Goal: Task Accomplishment & Management: Complete application form

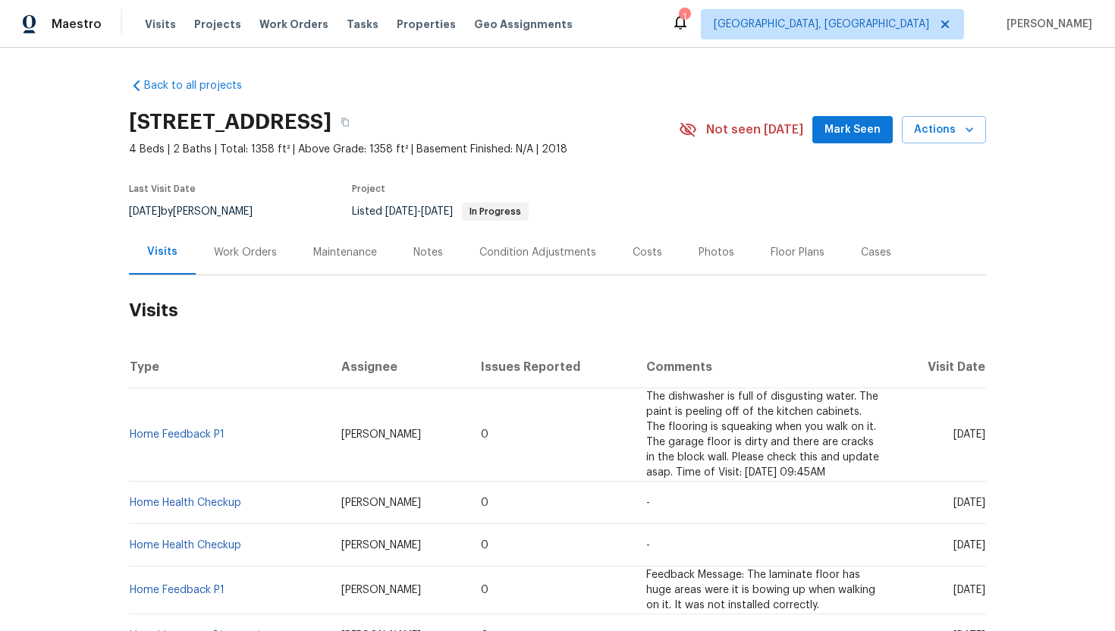
click at [256, 253] on div "Work Orders" at bounding box center [245, 252] width 63 height 15
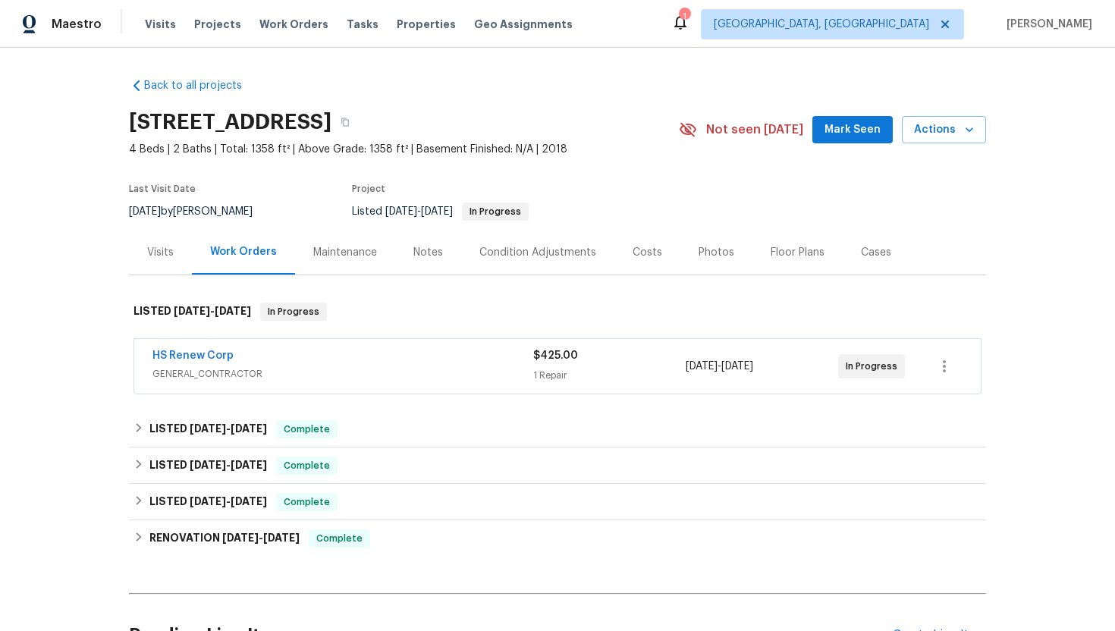
click at [346, 365] on div "HS Renew Corp" at bounding box center [343, 357] width 381 height 18
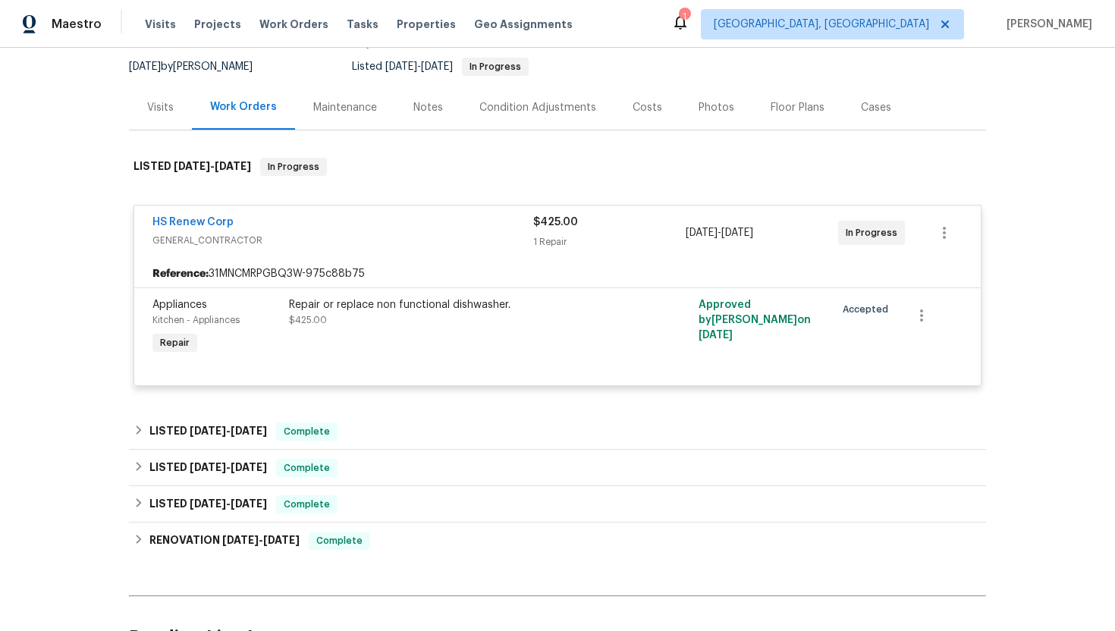
scroll to position [151, 0]
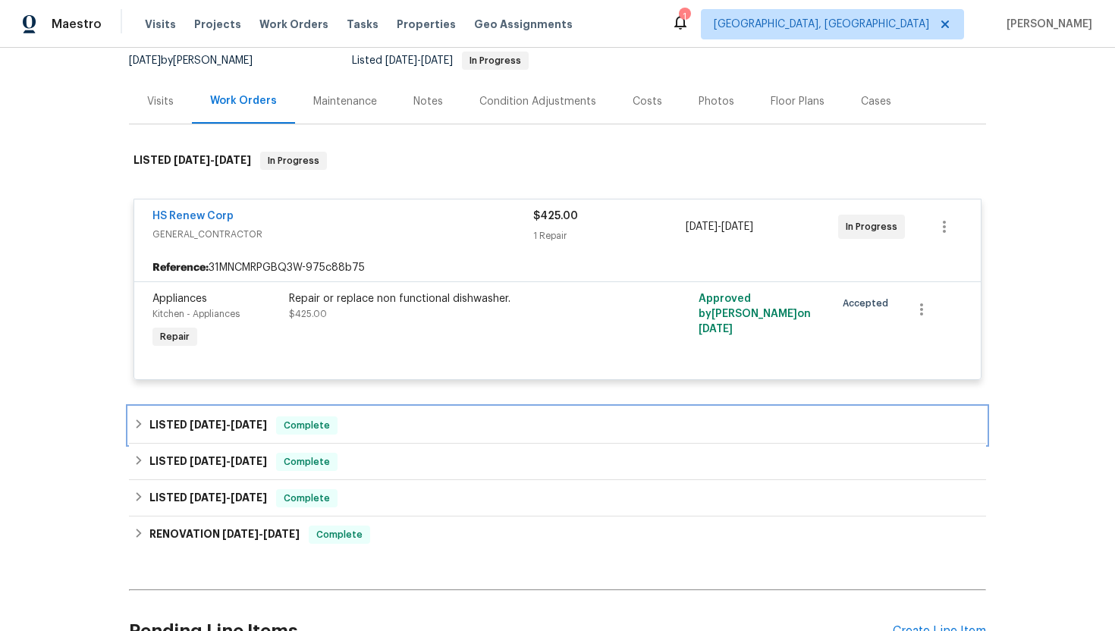
click at [287, 427] on span "Complete" at bounding box center [307, 425] width 58 height 15
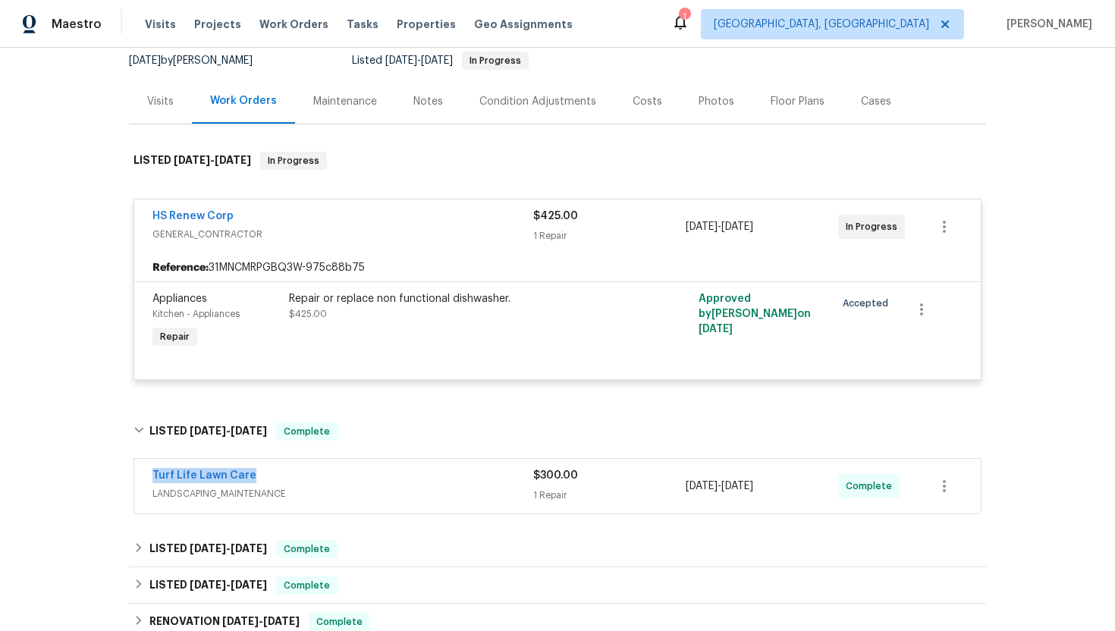
drag, startPoint x: 269, startPoint y: 477, endPoint x: 146, endPoint y: 478, distance: 122.9
click at [146, 478] on div "Turf Life Lawn Care LANDSCAPING_MAINTENANCE $300.00 1 Repair [DATE] - [DATE] Co…" at bounding box center [557, 486] width 847 height 55
copy link "Turf Life Lawn Care"
click at [384, 499] on span "LANDSCAPING_MAINTENANCE" at bounding box center [343, 493] width 381 height 15
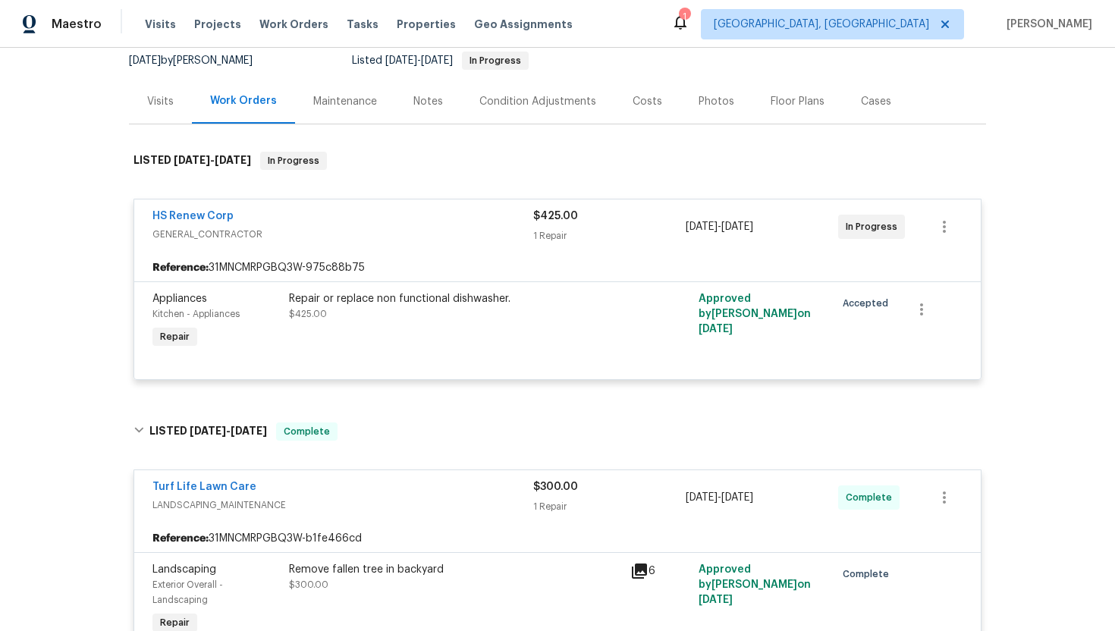
scroll to position [260, 0]
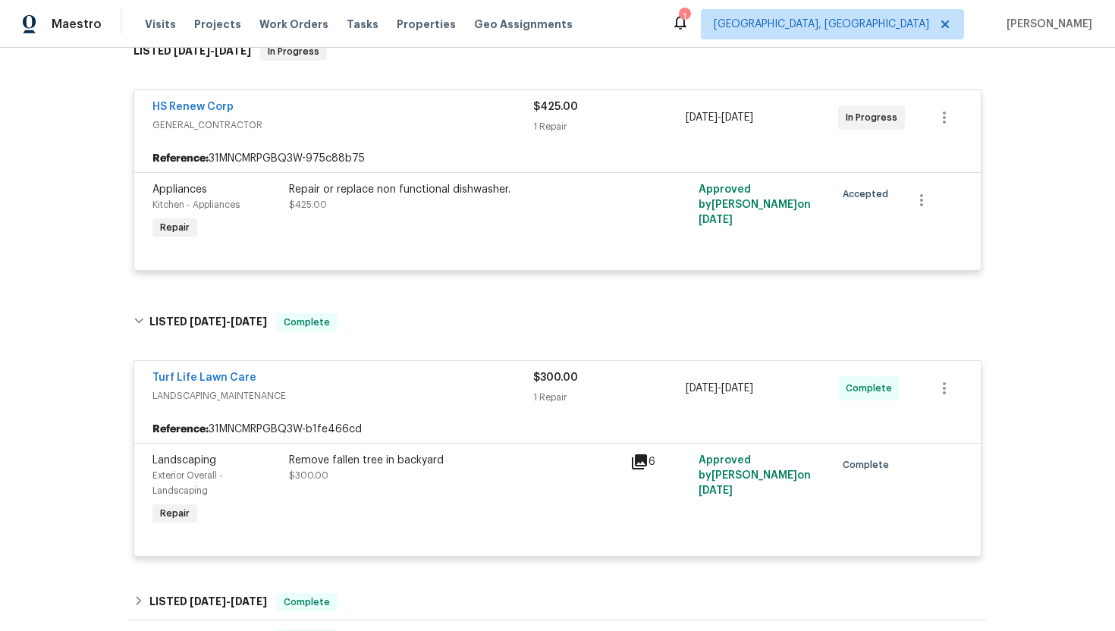
click at [644, 458] on icon at bounding box center [639, 462] width 15 height 15
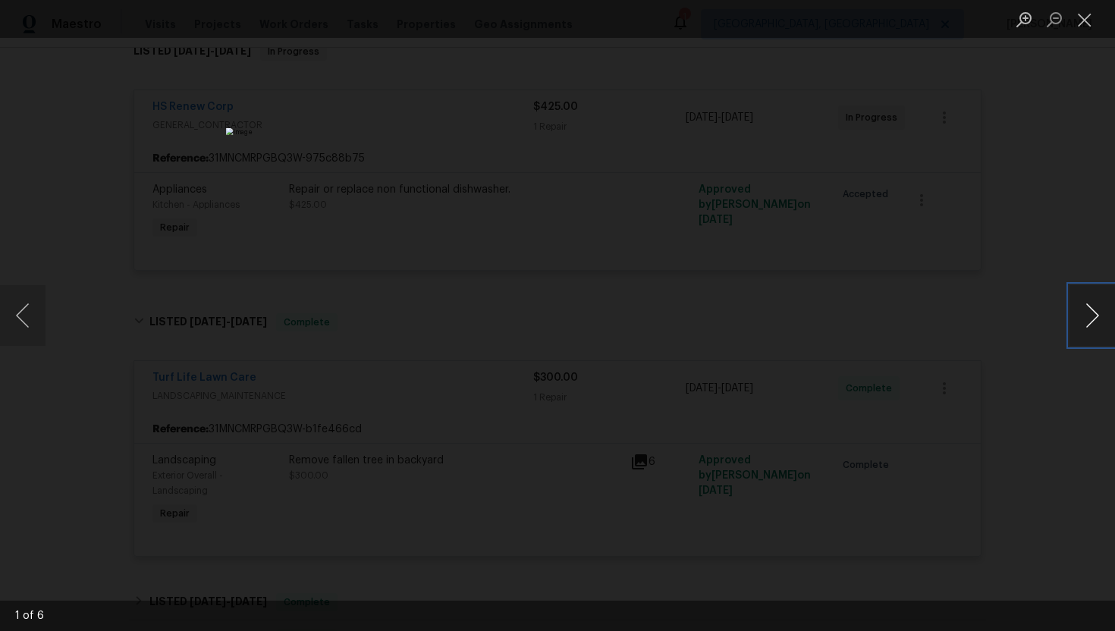
click at [1095, 312] on button "Next image" at bounding box center [1093, 315] width 46 height 61
click at [1094, 312] on button "Next image" at bounding box center [1093, 315] width 46 height 61
click at [1022, 193] on div "Lightbox" at bounding box center [557, 315] width 1115 height 631
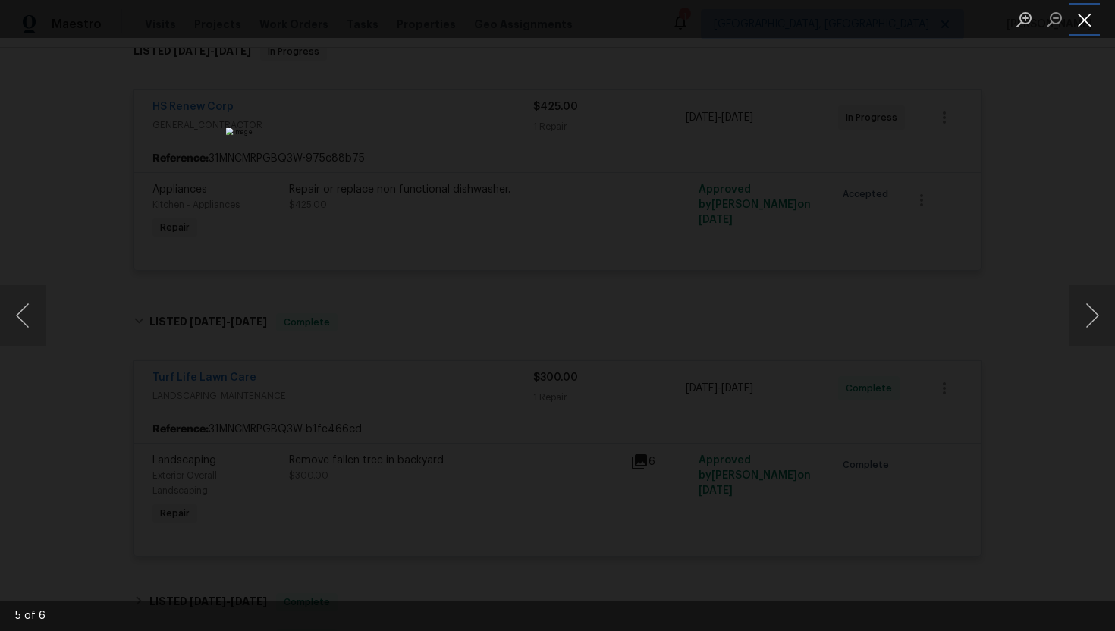
click at [1078, 16] on button "Close lightbox" at bounding box center [1085, 19] width 30 height 27
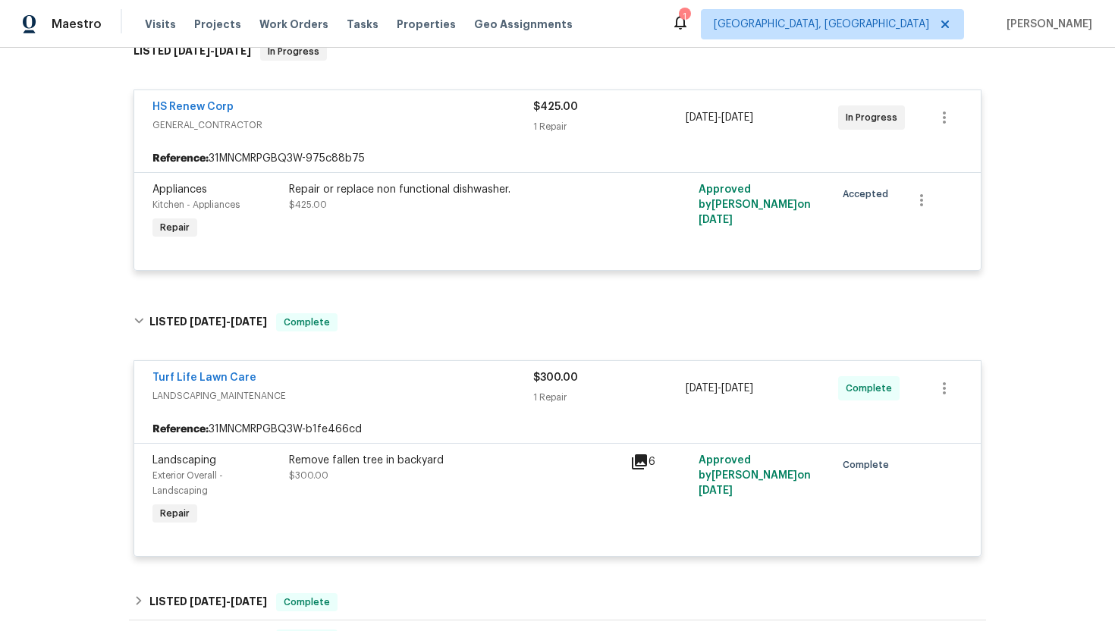
drag, startPoint x: 798, startPoint y: 389, endPoint x: 683, endPoint y: 395, distance: 115.5
click at [683, 395] on div "Turf Life Lawn Care LANDSCAPING_MAINTENANCE $300.00 1 Repair [DATE] - [DATE] Co…" at bounding box center [540, 388] width 774 height 36
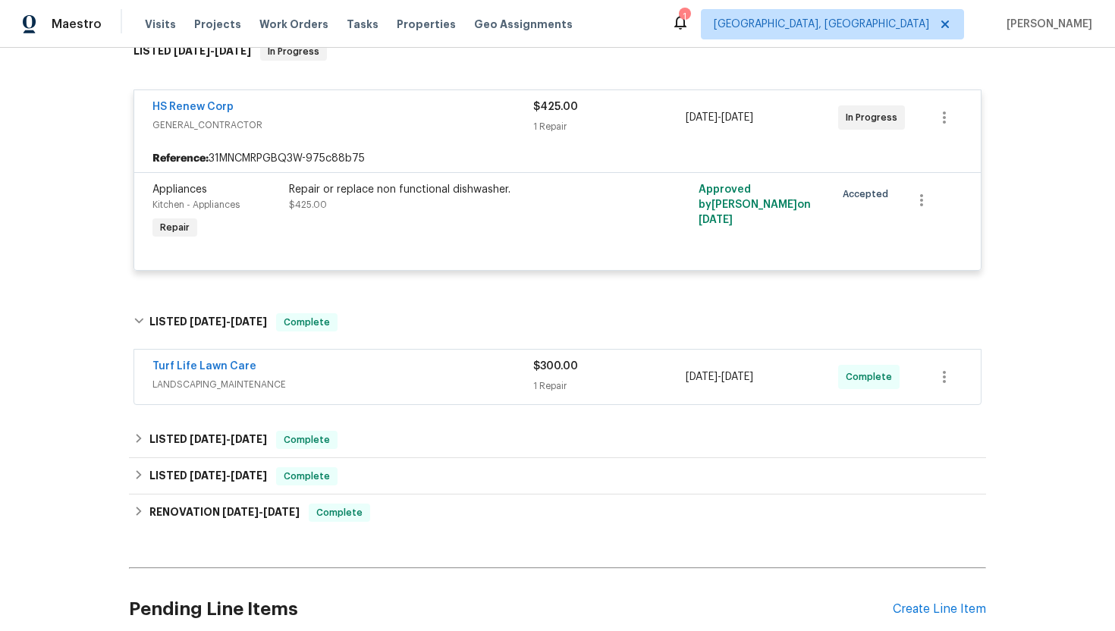
copy div "[DATE] - [DATE]"
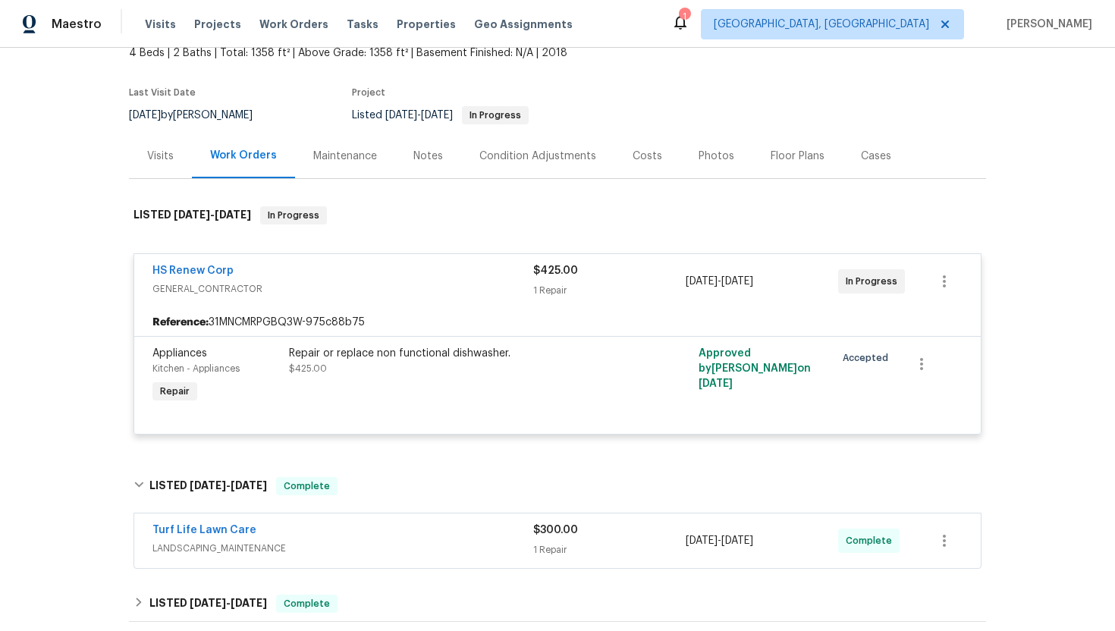
scroll to position [0, 0]
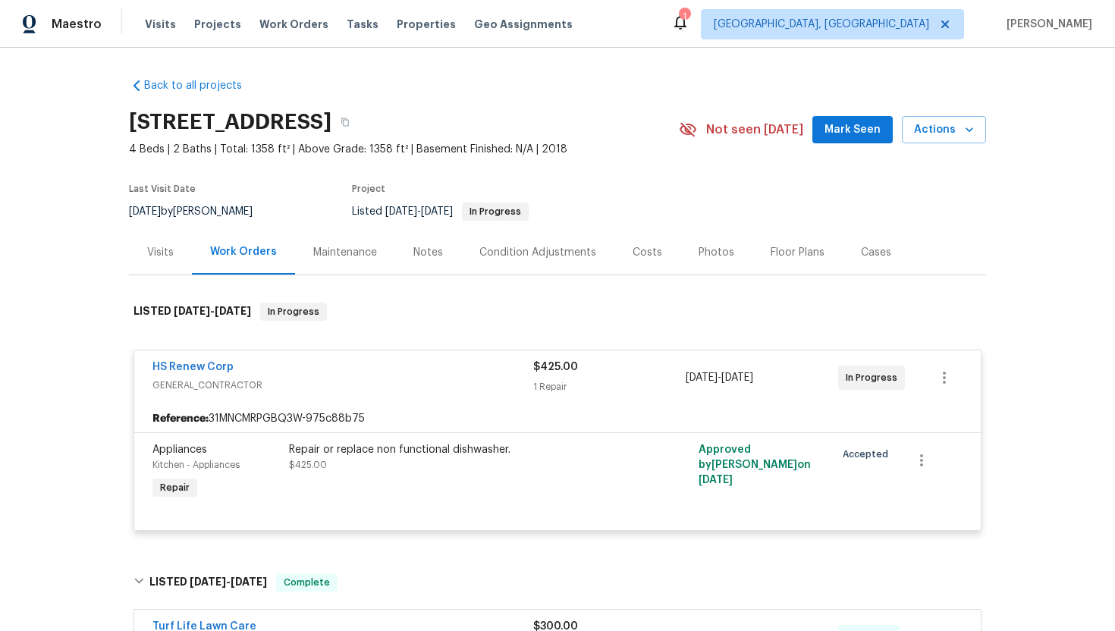
click at [153, 245] on div "Visits" at bounding box center [160, 252] width 27 height 15
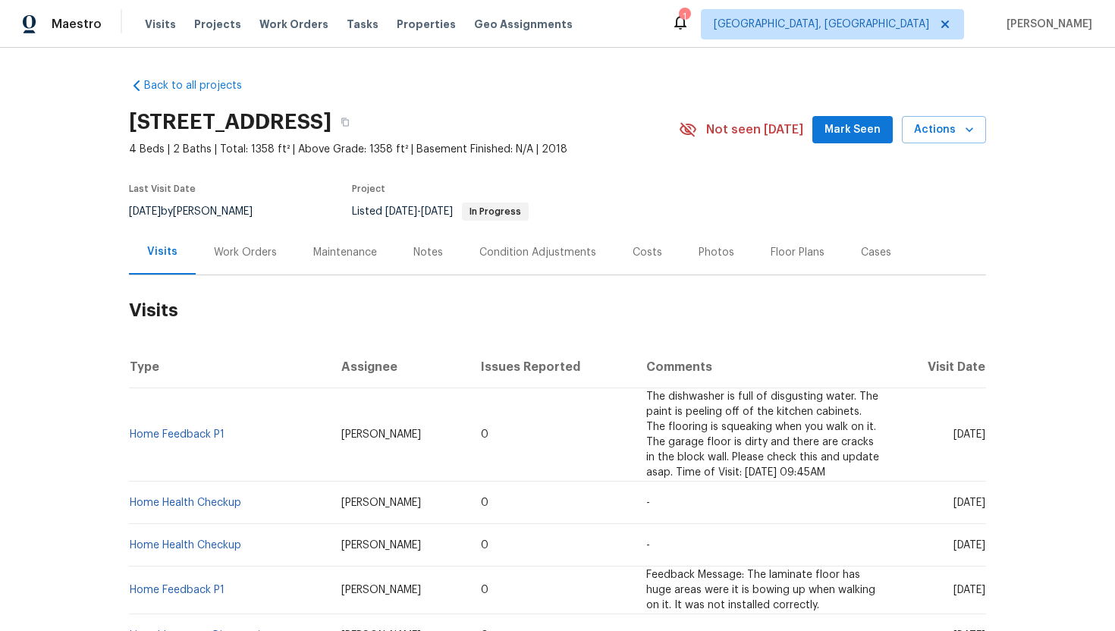
drag, startPoint x: 926, startPoint y: 436, endPoint x: 983, endPoint y: 438, distance: 56.9
click at [983, 438] on span "[DATE]" at bounding box center [970, 434] width 32 height 11
copy span "[DATE]"
click at [253, 263] on div "Work Orders" at bounding box center [245, 252] width 99 height 45
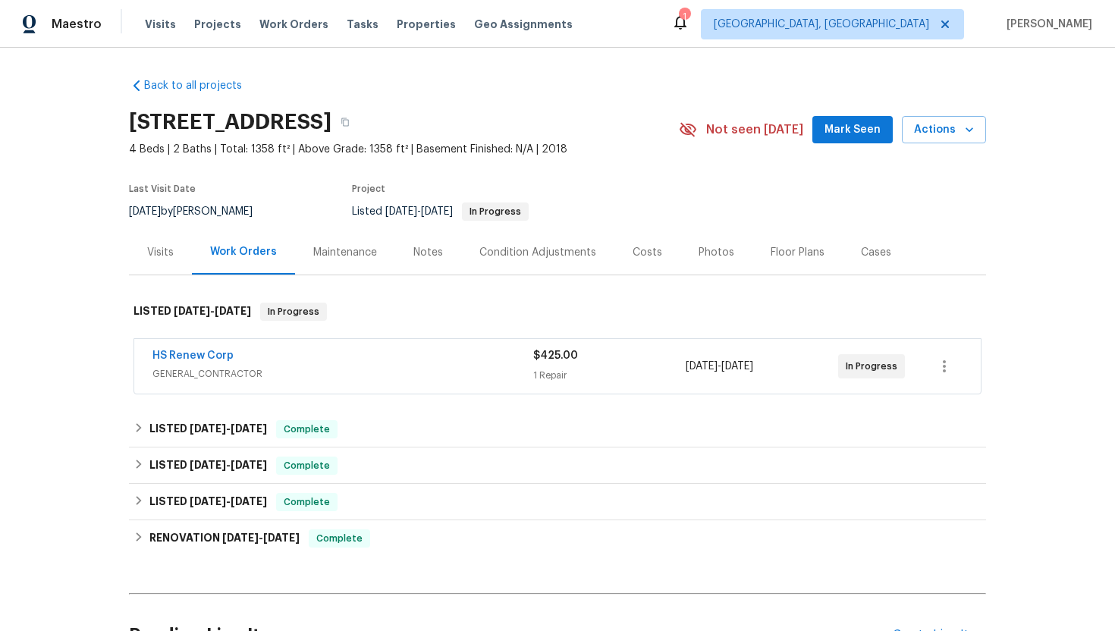
scroll to position [19, 0]
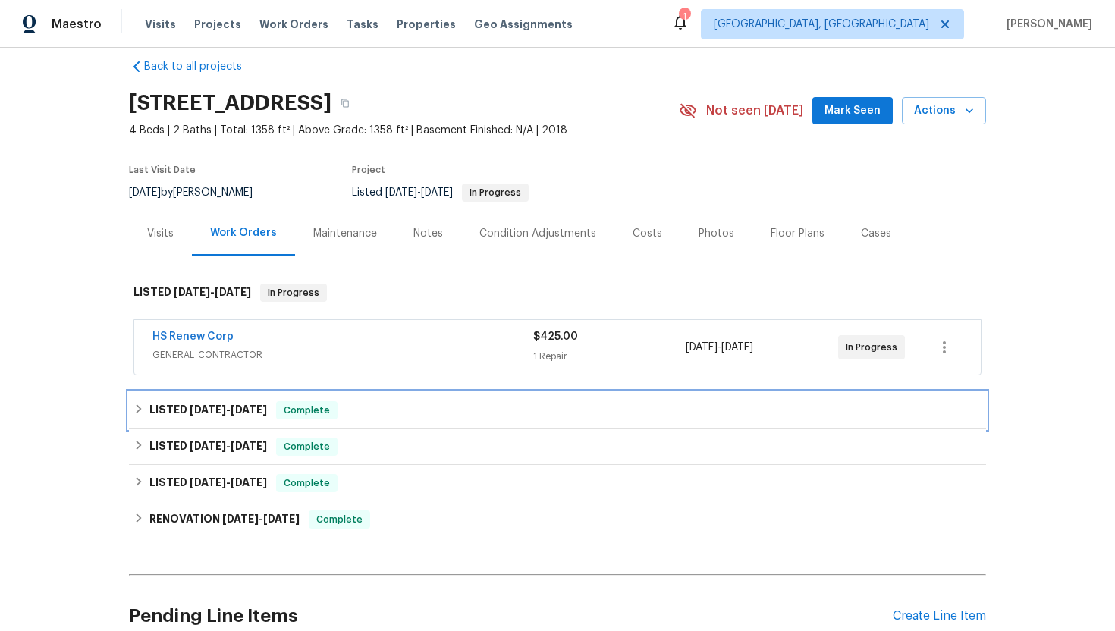
click at [483, 418] on div "LISTED [DATE] - [DATE] Complete" at bounding box center [558, 410] width 848 height 18
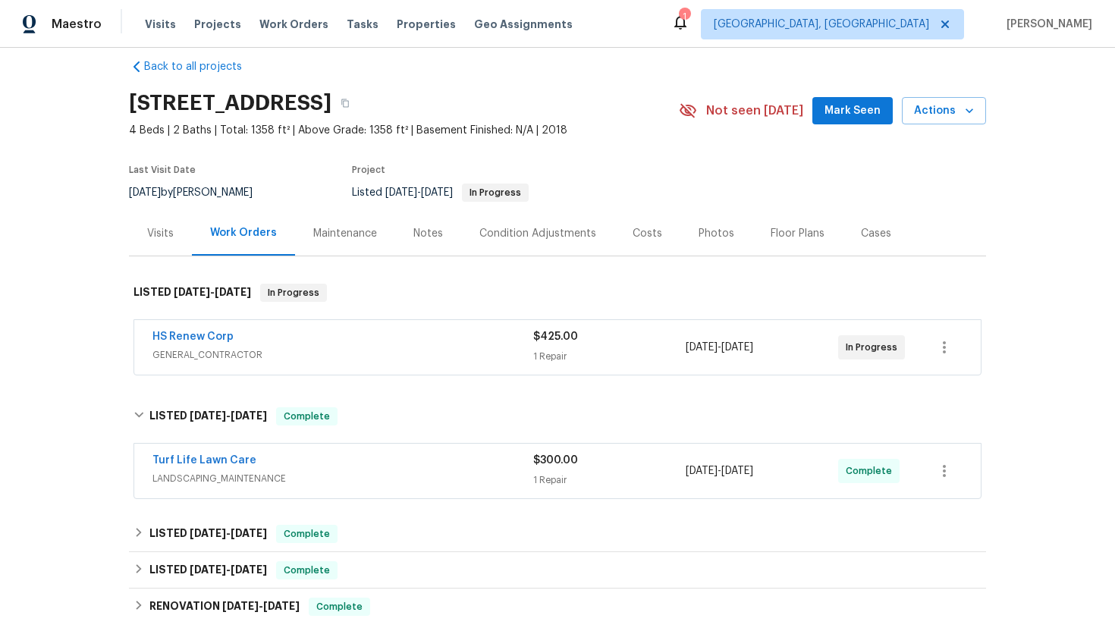
click at [476, 495] on div "Turf Life Lawn Care LANDSCAPING_MAINTENANCE $300.00 1 Repair [DATE] - [DATE] Co…" at bounding box center [557, 471] width 847 height 55
click at [472, 487] on div "Turf Life Lawn Care LANDSCAPING_MAINTENANCE" at bounding box center [343, 471] width 381 height 36
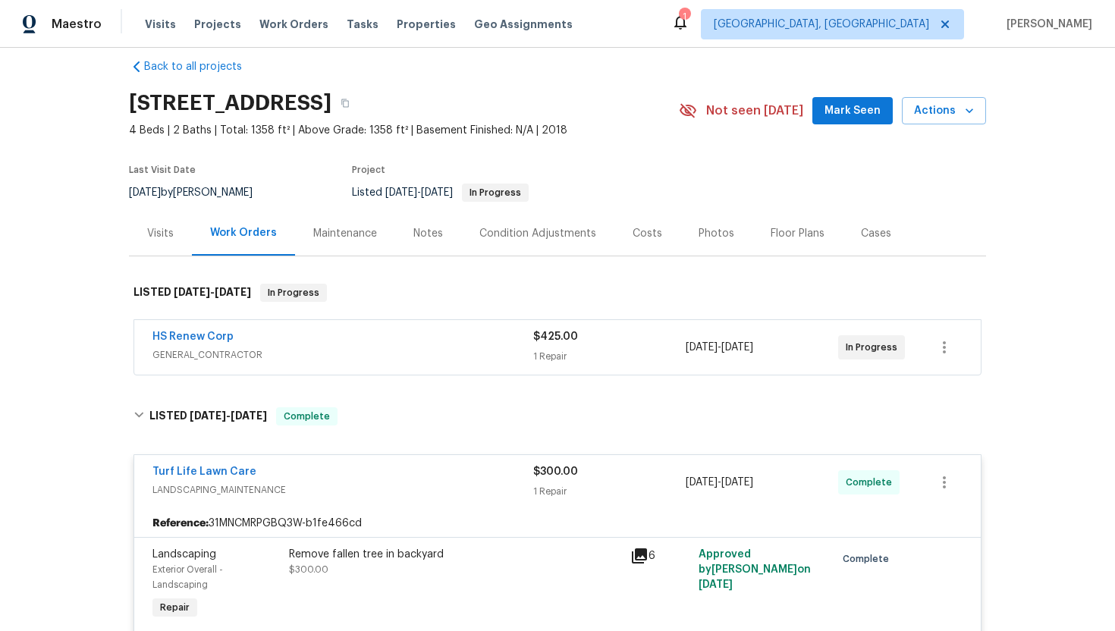
click at [644, 561] on icon at bounding box center [640, 556] width 18 height 18
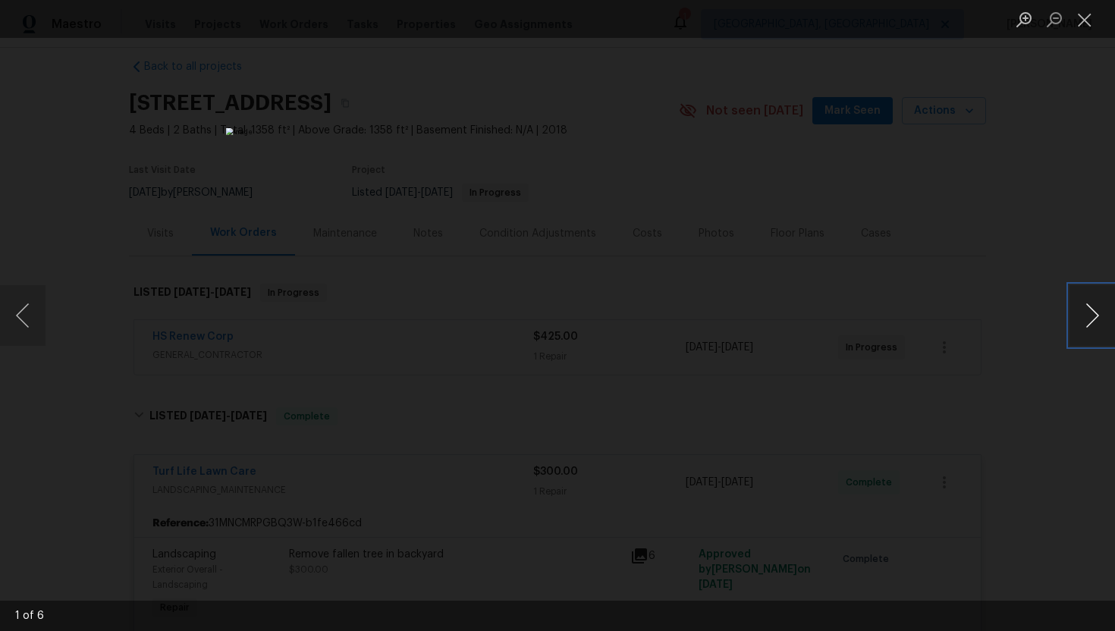
click at [1097, 317] on button "Next image" at bounding box center [1093, 315] width 46 height 61
click at [1096, 317] on button "Next image" at bounding box center [1093, 315] width 46 height 61
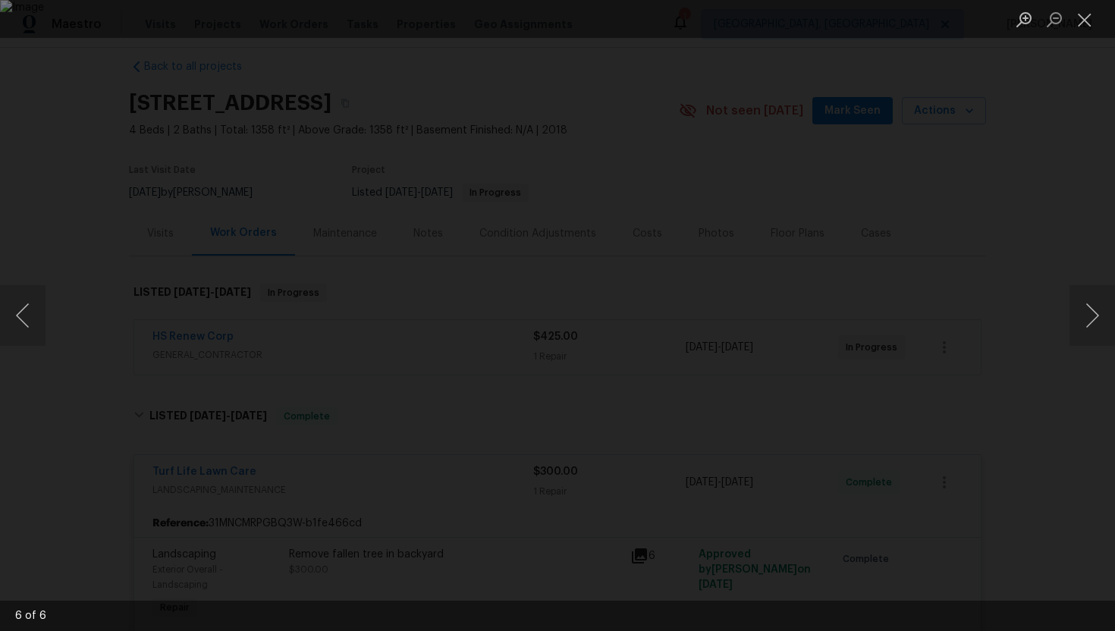
click at [1037, 260] on div "Lightbox" at bounding box center [557, 315] width 1115 height 631
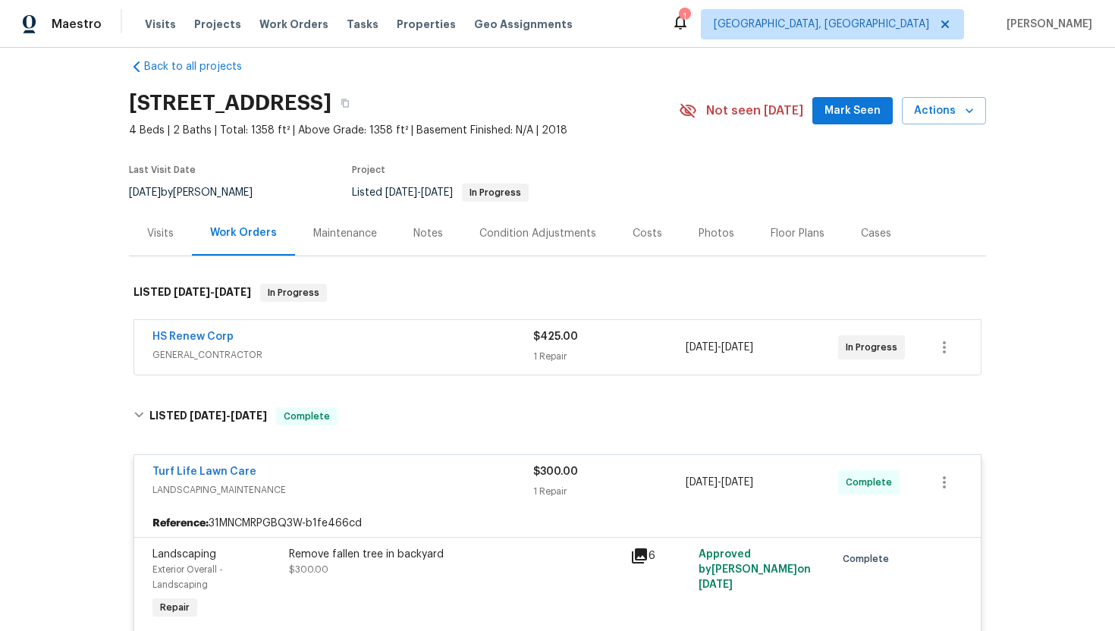
click at [394, 520] on div "Reference: 31MNCMRPGBQ3W-b1fe466cd" at bounding box center [557, 523] width 847 height 27
click at [324, 561] on div "Remove fallen tree in backyard" at bounding box center [455, 554] width 332 height 15
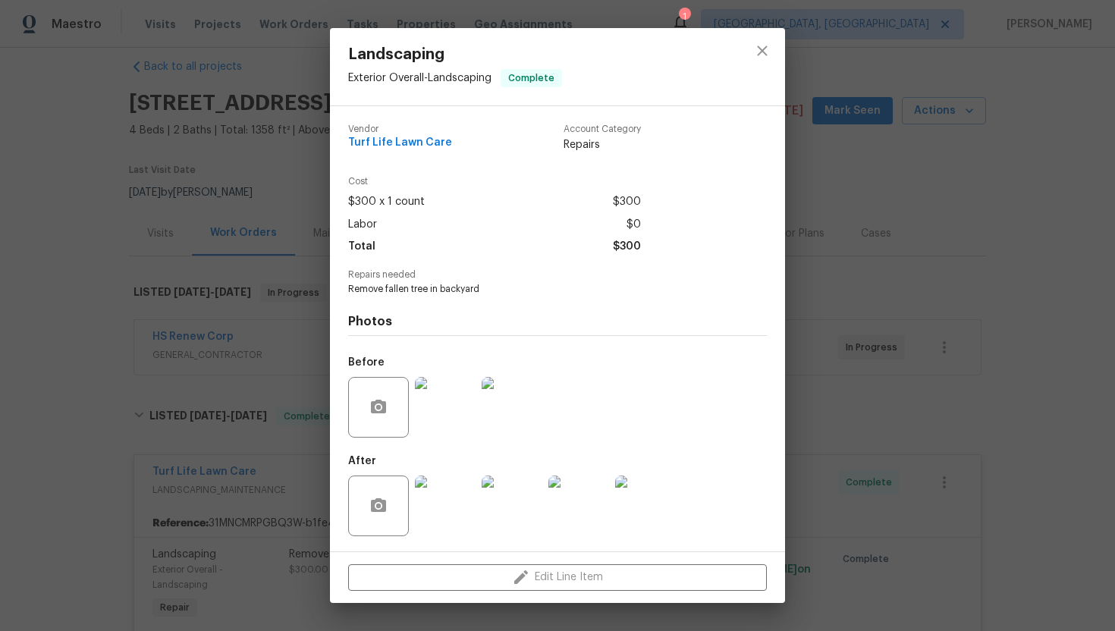
click at [452, 511] on img at bounding box center [445, 506] width 61 height 61
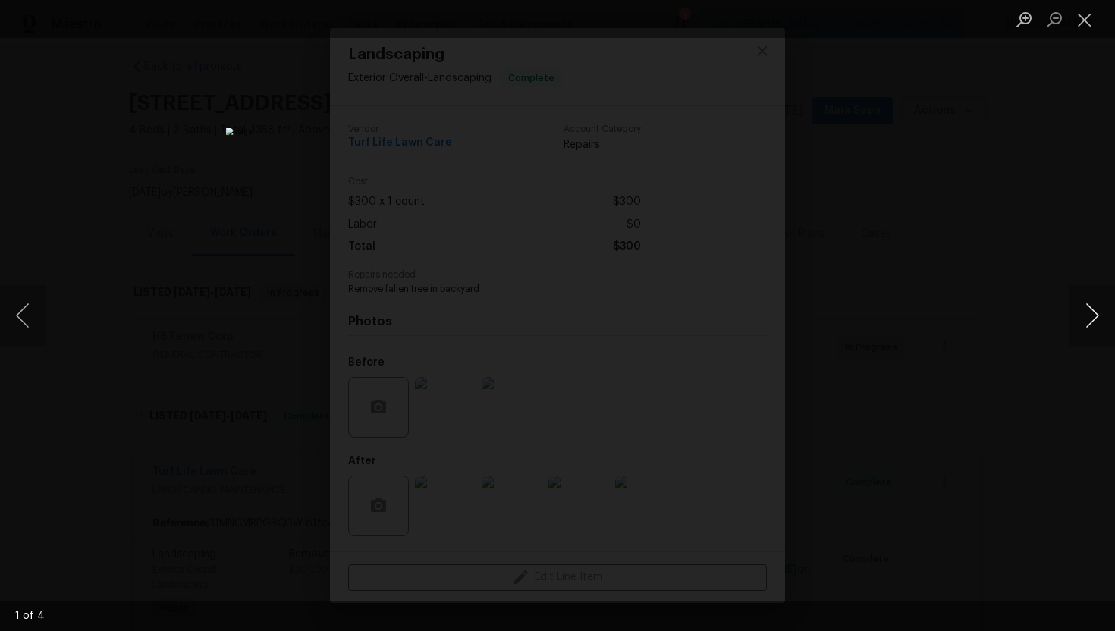
click at [1080, 311] on button "Next image" at bounding box center [1093, 315] width 46 height 61
click at [1082, 312] on button "Next image" at bounding box center [1093, 315] width 46 height 61
click at [1082, 24] on button "Close lightbox" at bounding box center [1085, 19] width 30 height 27
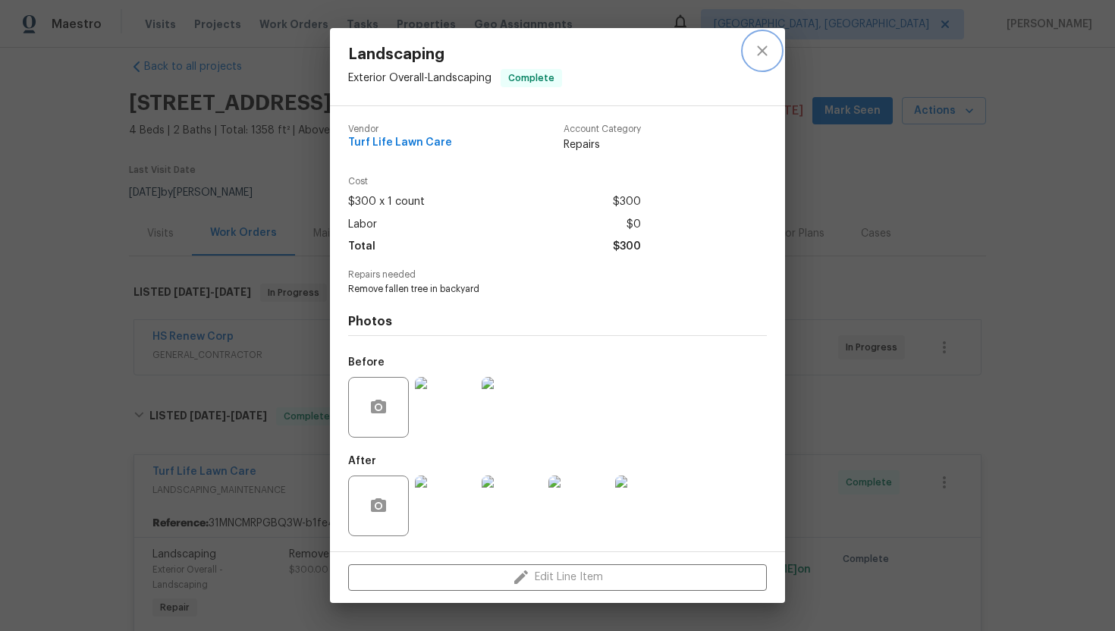
click at [750, 54] on button "close" at bounding box center [762, 51] width 36 height 36
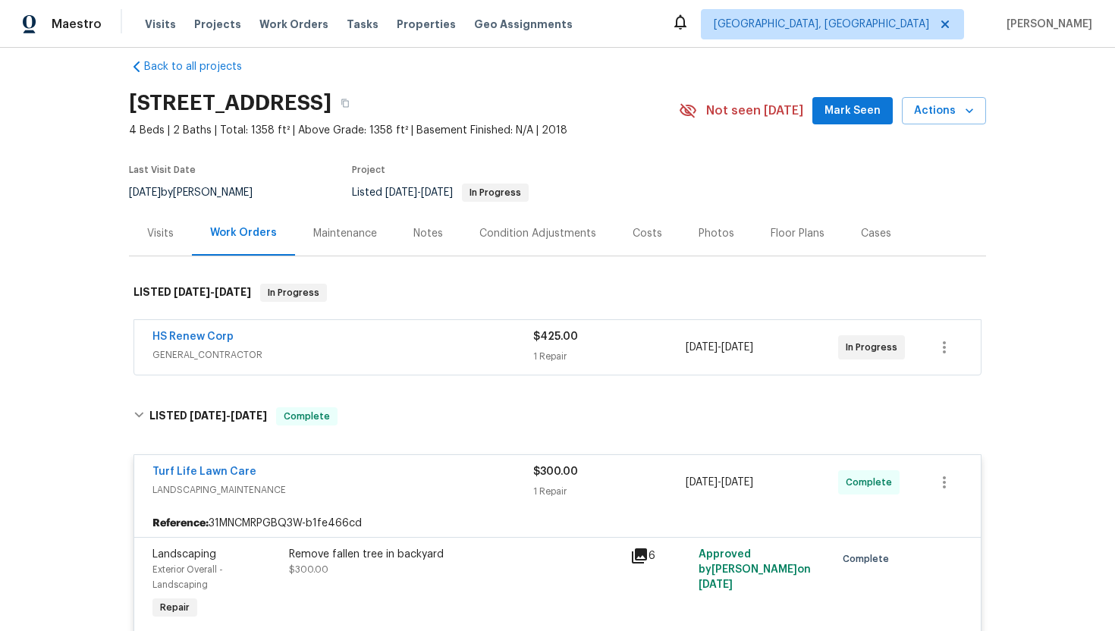
click at [236, 352] on span "GENERAL_CONTRACTOR" at bounding box center [343, 355] width 381 height 15
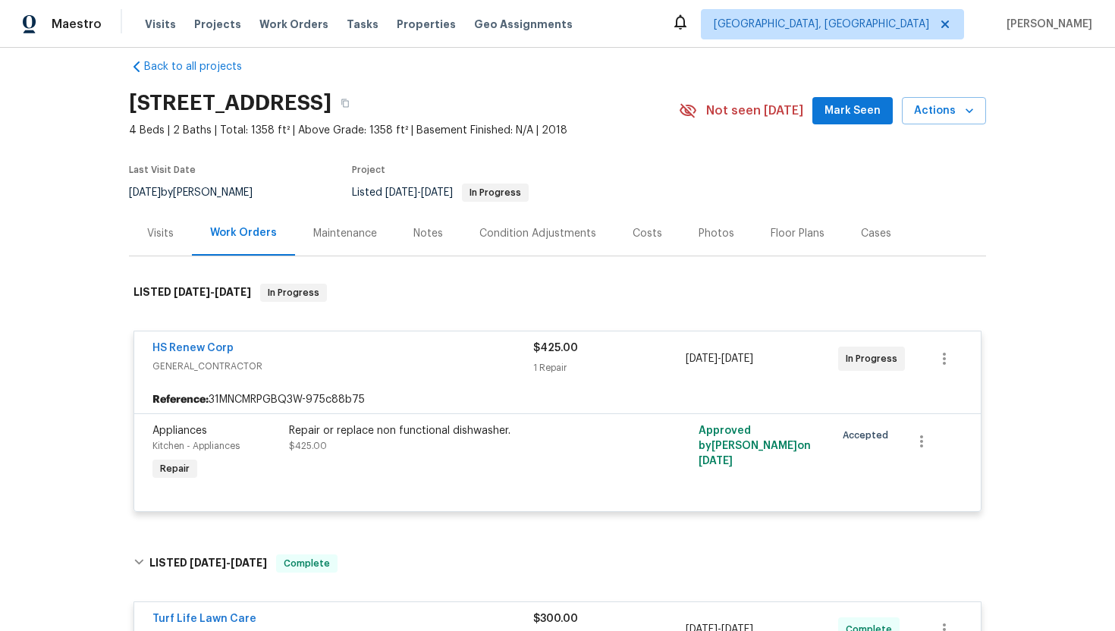
click at [173, 234] on div "Visits" at bounding box center [160, 233] width 63 height 45
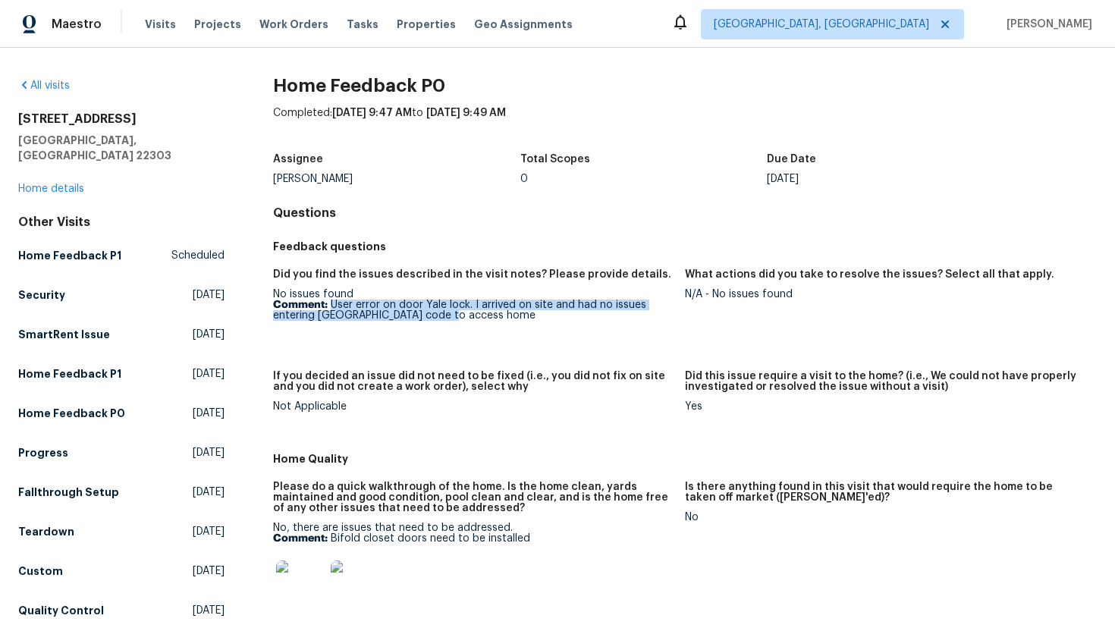
drag, startPoint x: 455, startPoint y: 315, endPoint x: 331, endPoint y: 307, distance: 123.9
click at [331, 307] on p "Comment: User error on door Yale lock. I arrived on site and had no issues ente…" at bounding box center [473, 310] width 400 height 21
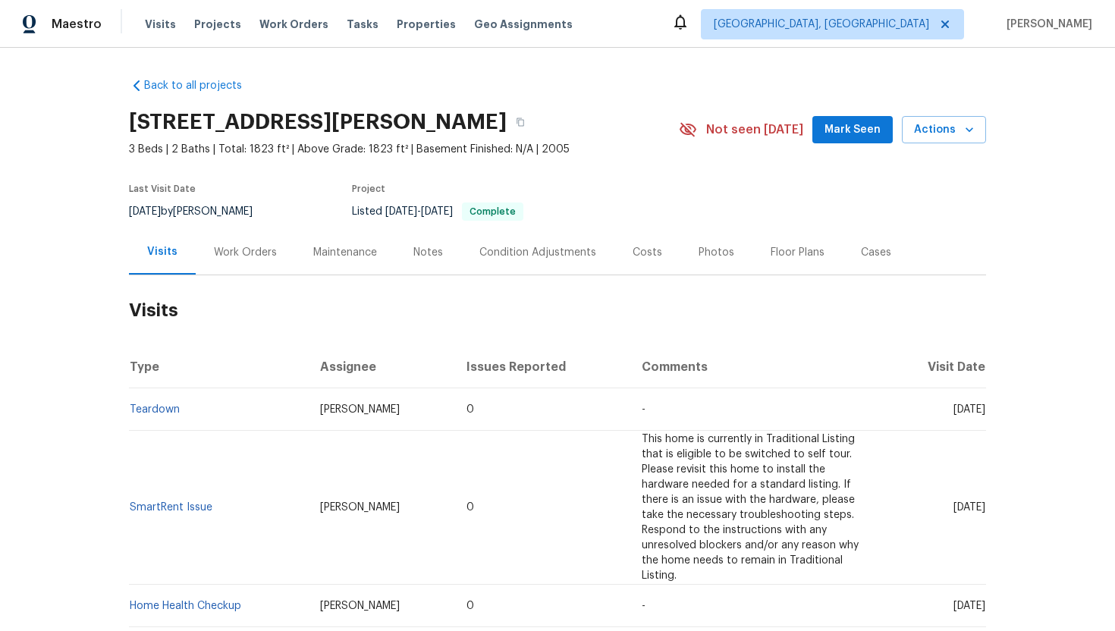
drag, startPoint x: 923, startPoint y: 413, endPoint x: 985, endPoint y: 413, distance: 62.2
click at [986, 413] on td "Sun, Aug 24 2025" at bounding box center [936, 409] width 99 height 42
copy span "Aug 24 2025"
click at [256, 246] on div "Work Orders" at bounding box center [245, 252] width 63 height 15
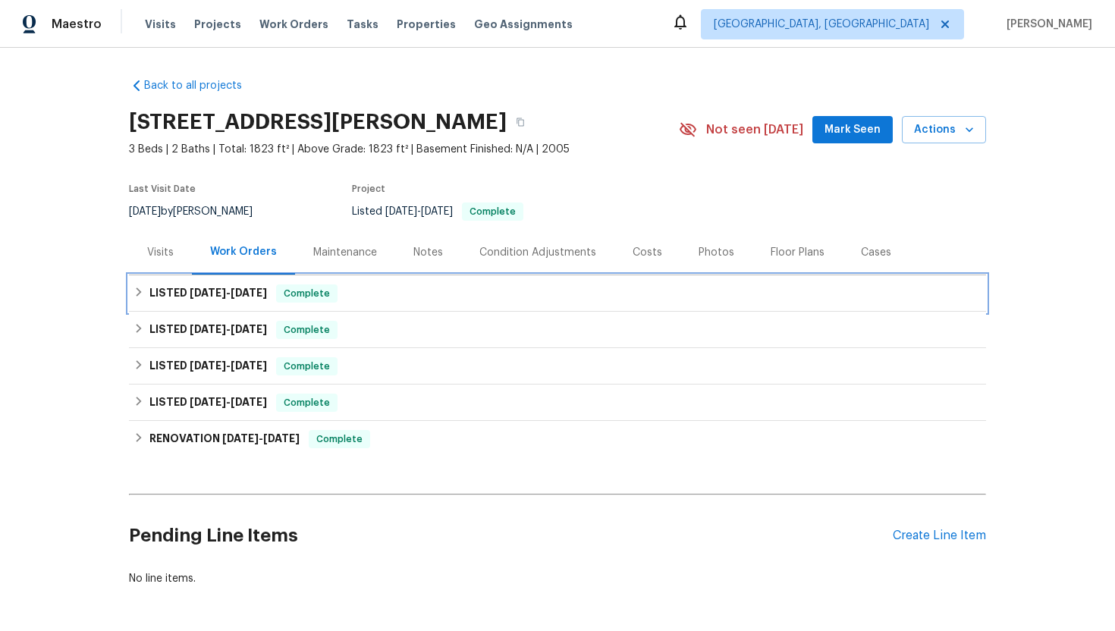
click at [282, 307] on div "LISTED 5/9/25 - 5/14/25 Complete" at bounding box center [557, 293] width 857 height 36
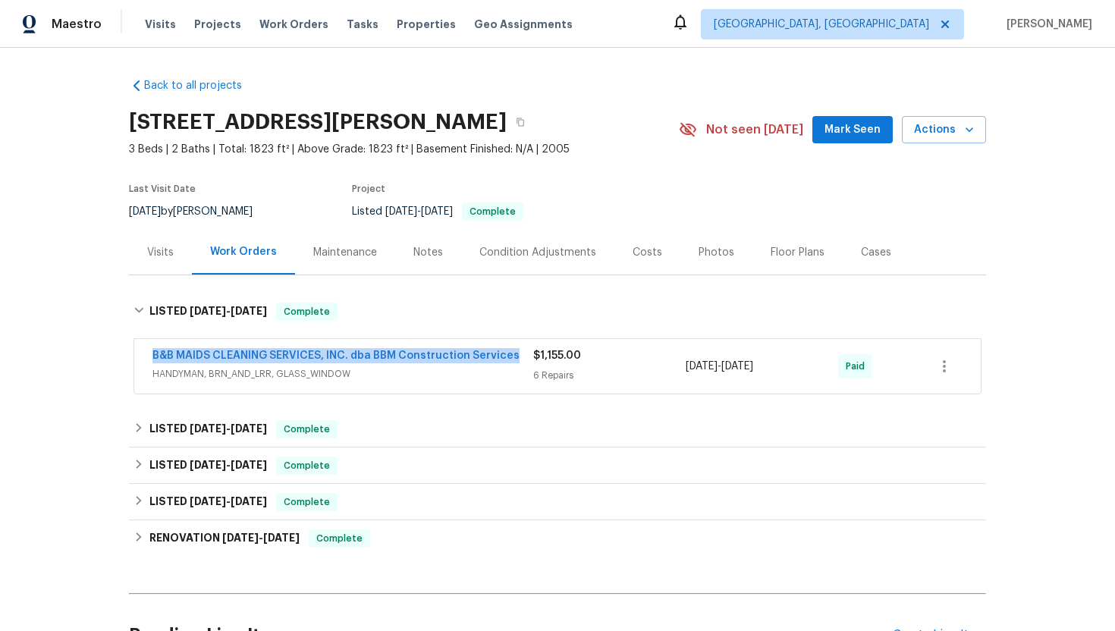
drag, startPoint x: 516, startPoint y: 357, endPoint x: 140, endPoint y: 345, distance: 376.5
click at [140, 344] on div "B&B MAIDS CLEANING SERVICES, INC. dba BBM Construction Services HANDYMAN, BRN_A…" at bounding box center [557, 366] width 847 height 55
copy link "B&B MAIDS CLEANING SERVICES, INC. dba BBM Construction Services"
drag, startPoint x: 794, startPoint y: 368, endPoint x: 681, endPoint y: 367, distance: 113.1
click at [681, 367] on div "B&B MAIDS CLEANING SERVICES, INC. dba BBM Construction Services HANDYMAN, BRN_A…" at bounding box center [540, 366] width 774 height 36
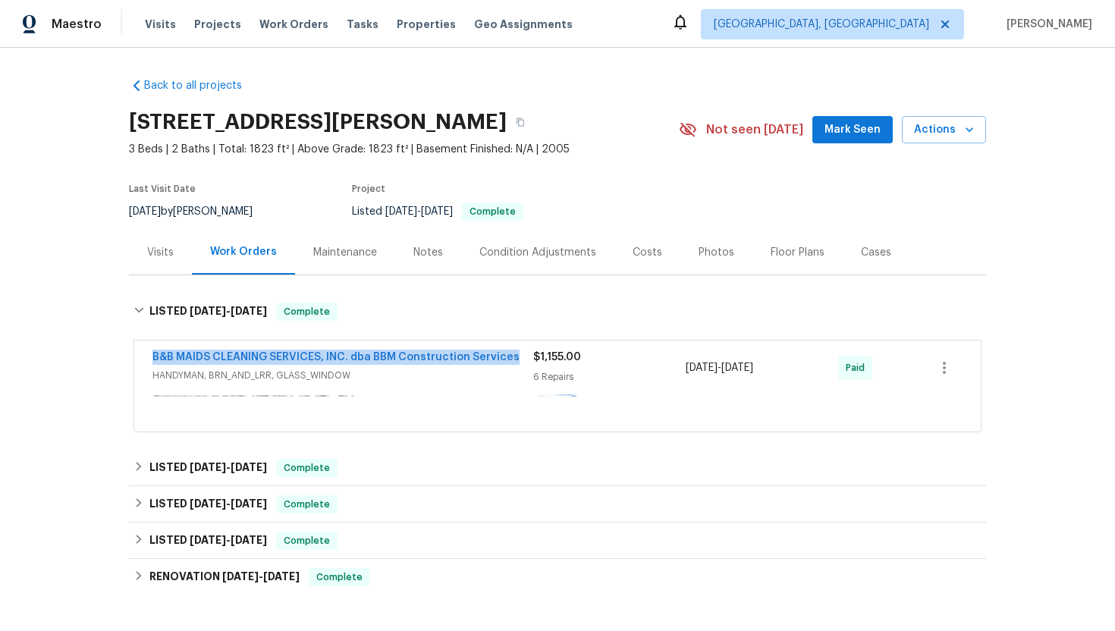
copy div "6 Repairs 5/9/2025 - 5/14/2025"
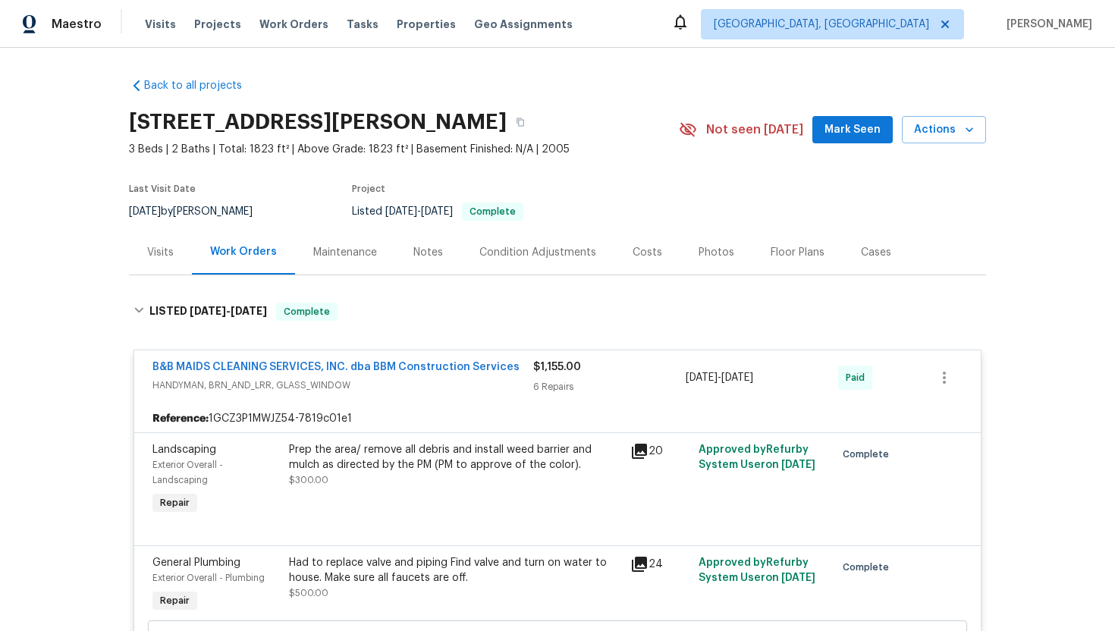
click at [159, 251] on div "Visits" at bounding box center [160, 252] width 27 height 15
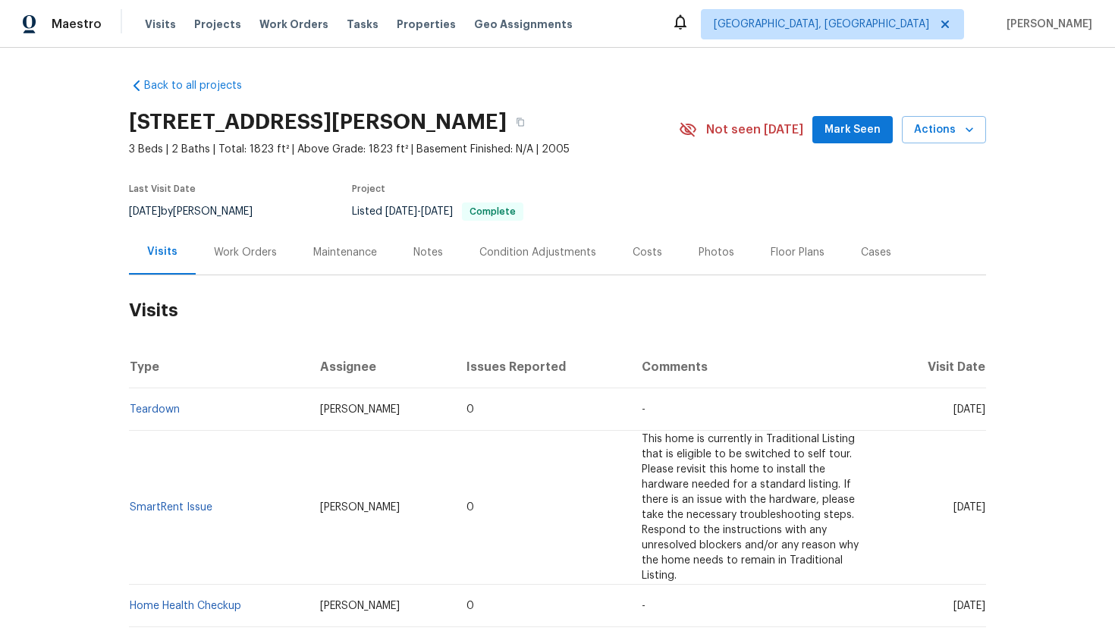
click at [879, 256] on div "Cases" at bounding box center [876, 252] width 30 height 15
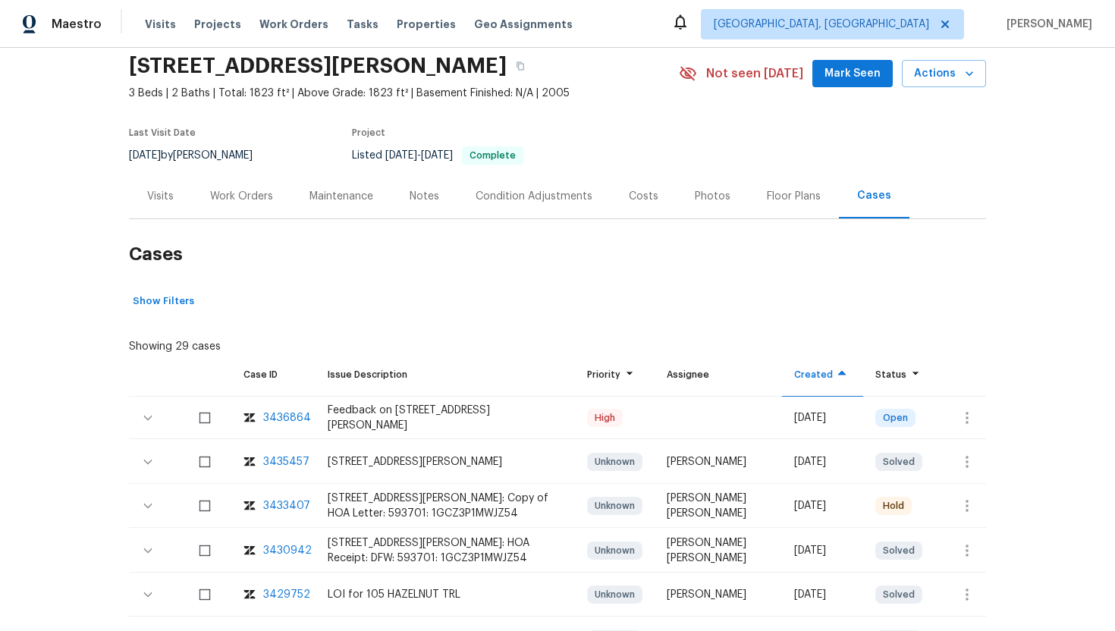
scroll to position [96, 0]
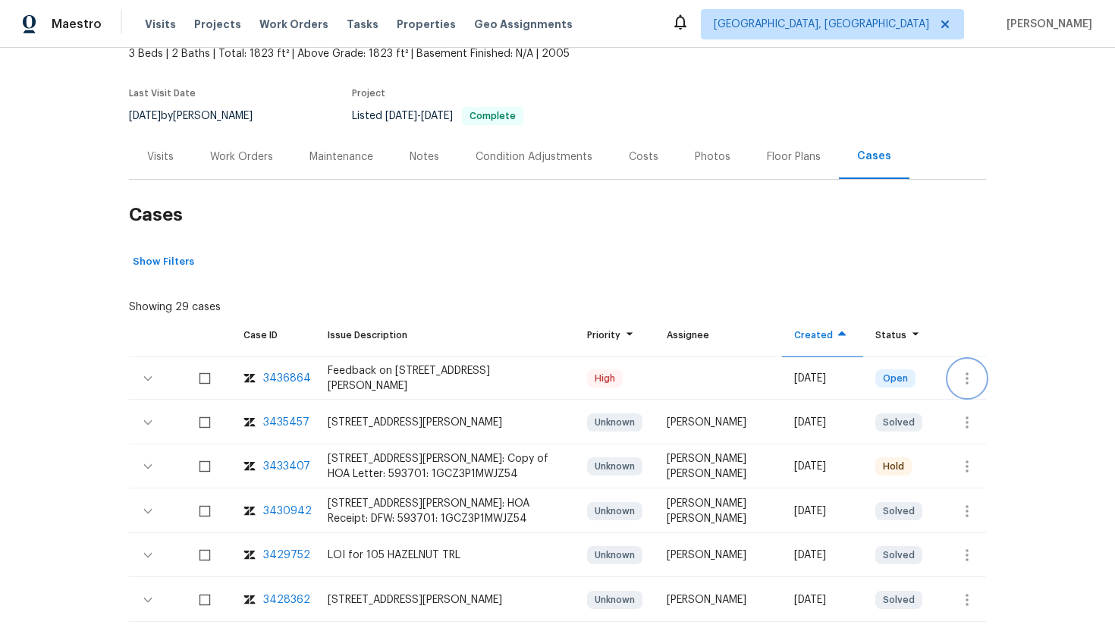
click at [961, 386] on icon "button" at bounding box center [967, 379] width 18 height 18
click at [977, 376] on li "Create a visit" at bounding box center [1026, 378] width 157 height 25
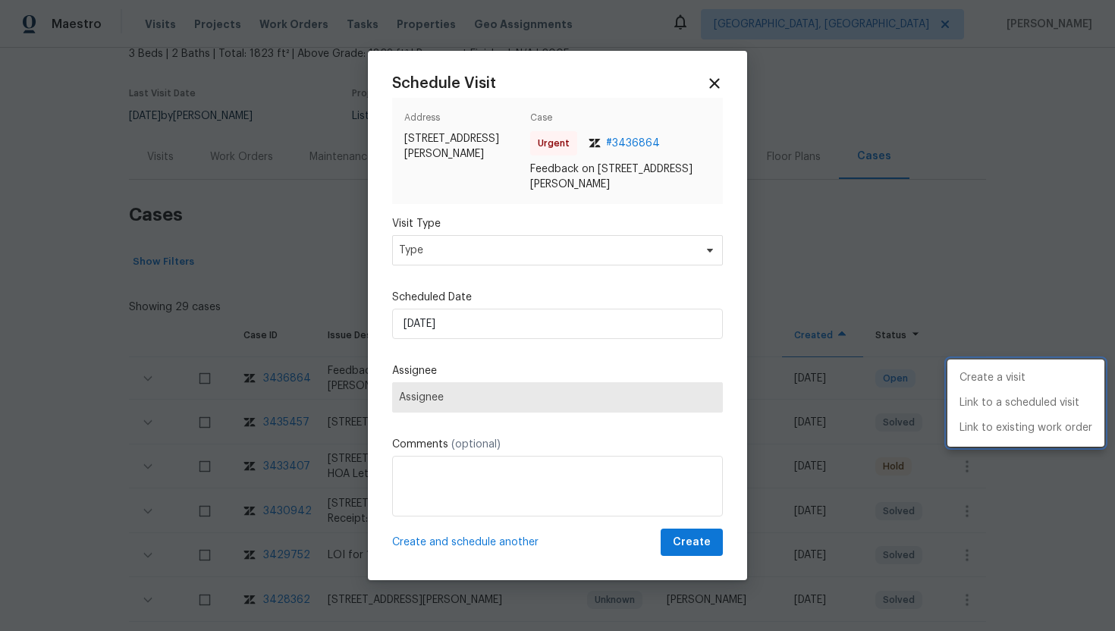
click at [427, 247] on div at bounding box center [557, 315] width 1115 height 631
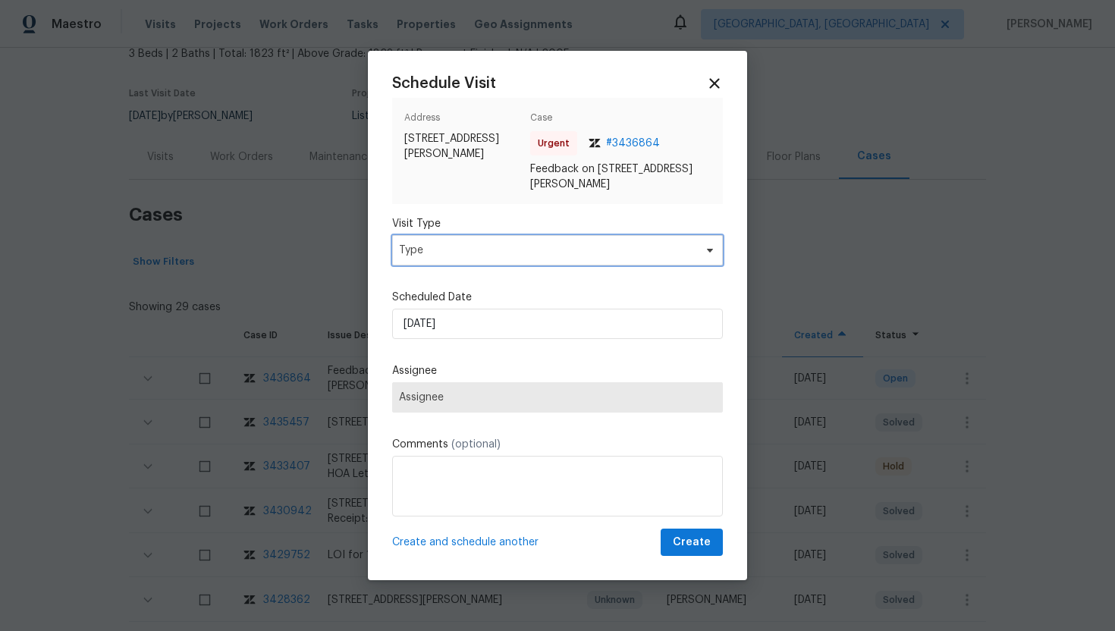
click at [427, 247] on span "Type" at bounding box center [546, 250] width 295 height 15
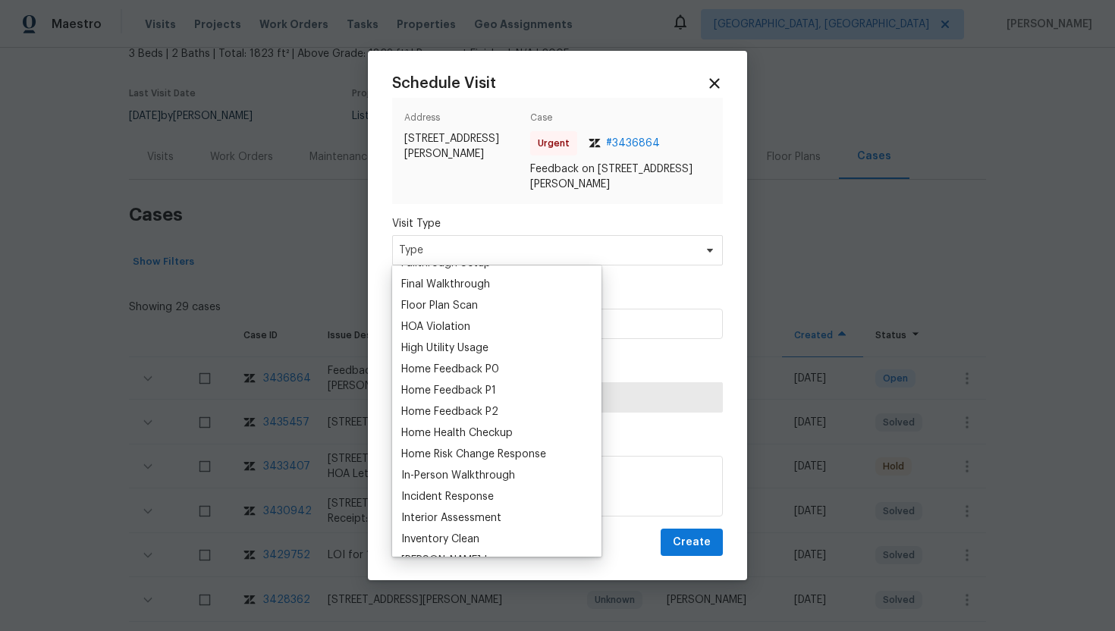
scroll to position [378, 0]
click at [434, 388] on div "Home Feedback P1" at bounding box center [448, 389] width 95 height 15
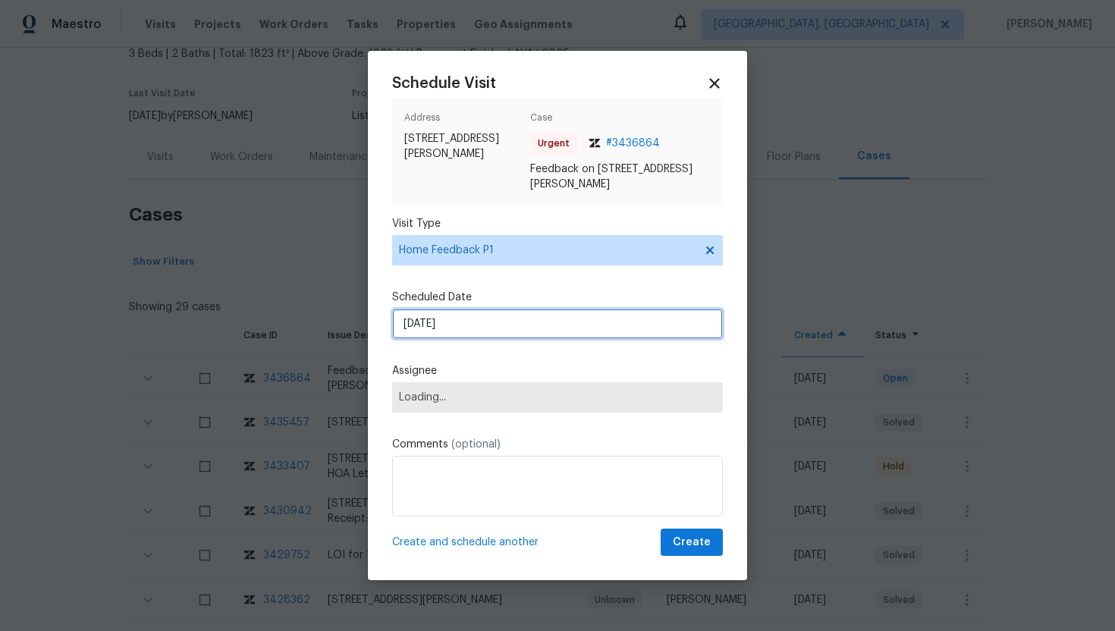
click at [462, 317] on input "8/22/2025" at bounding box center [557, 324] width 331 height 30
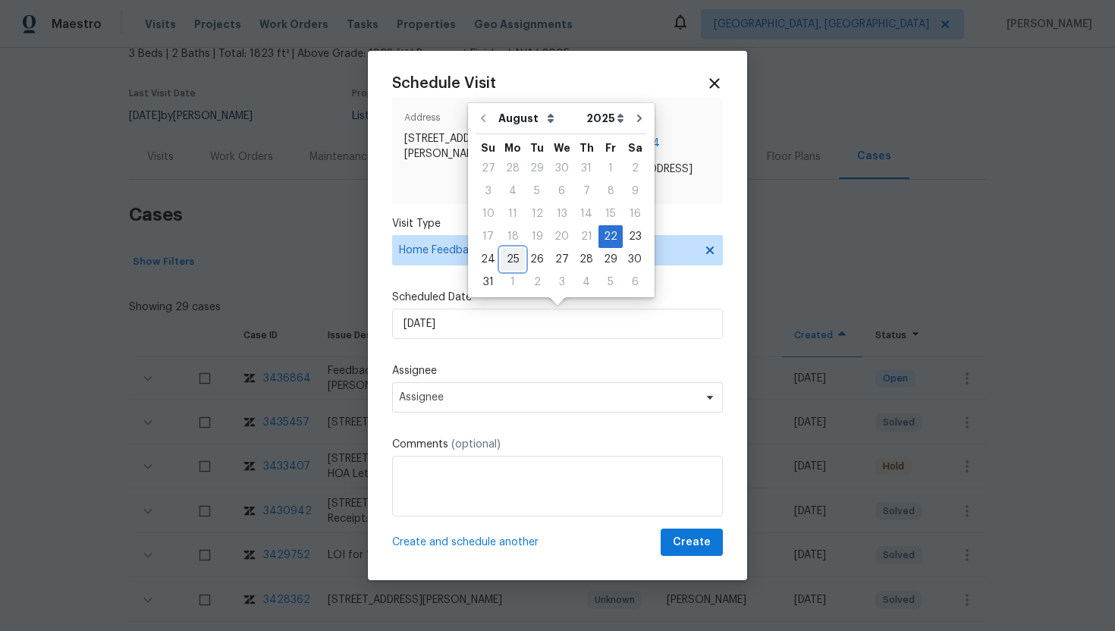
click at [511, 261] on div "25" at bounding box center [513, 259] width 24 height 21
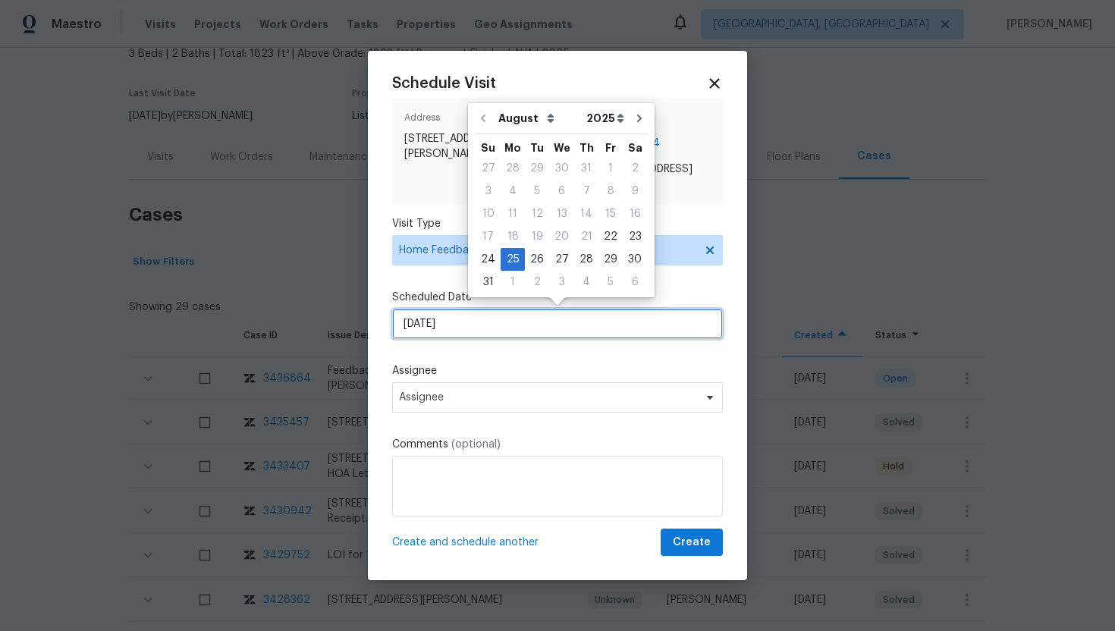
click at [492, 323] on input "8/25/2025" at bounding box center [557, 324] width 331 height 30
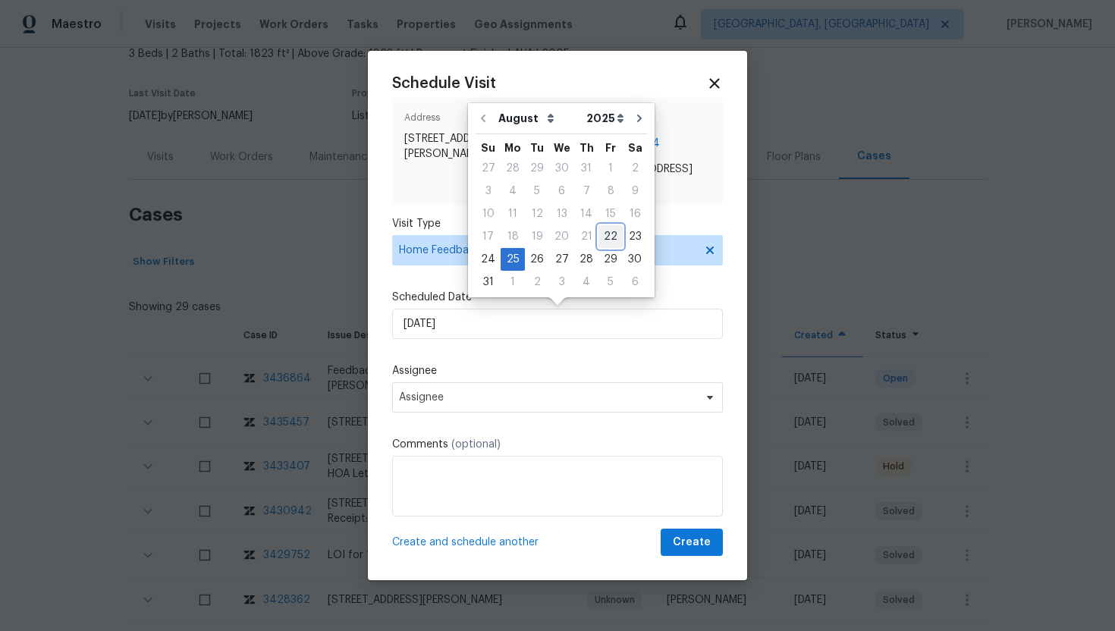
click at [607, 243] on div "22" at bounding box center [611, 236] width 24 height 21
type input "8/22/2025"
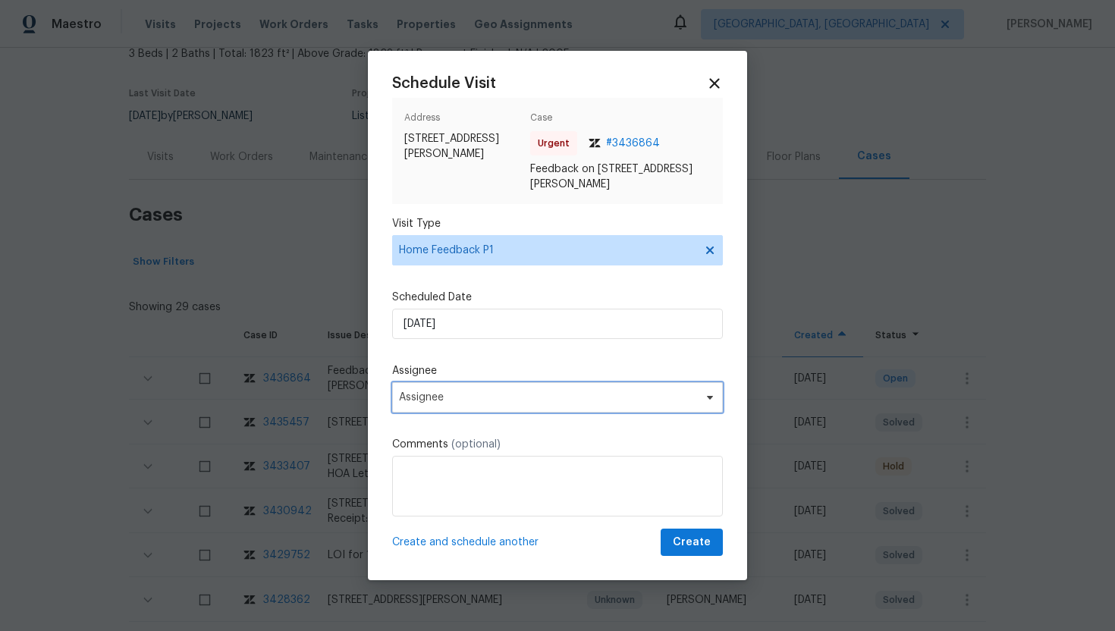
click at [503, 396] on span "Assignee" at bounding box center [547, 398] width 297 height 12
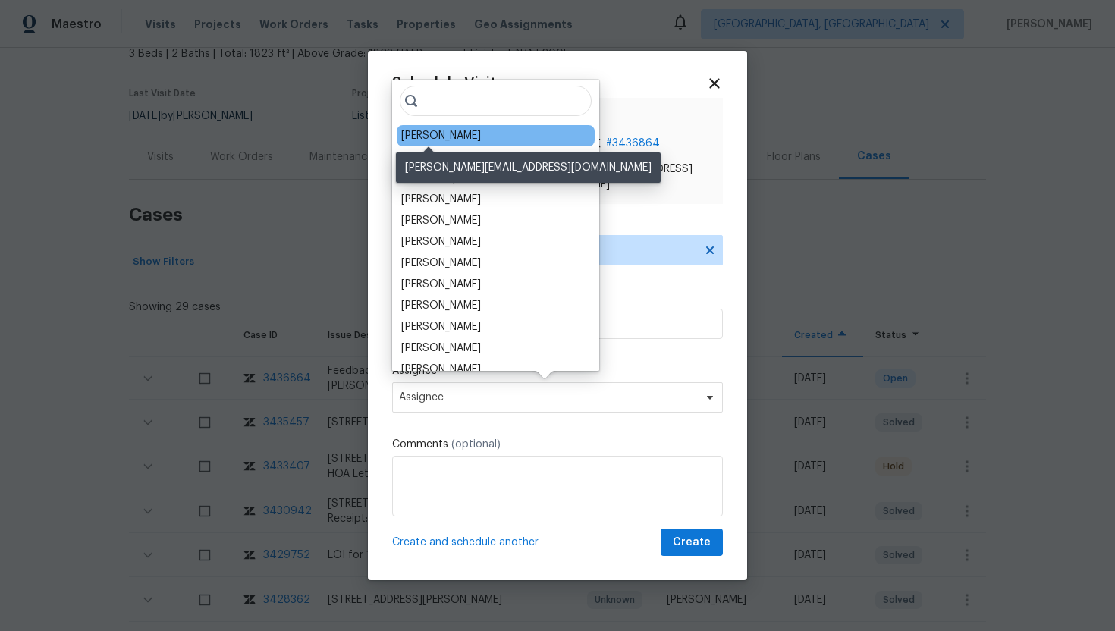
click at [416, 134] on div "Brad Limes" at bounding box center [441, 135] width 80 height 15
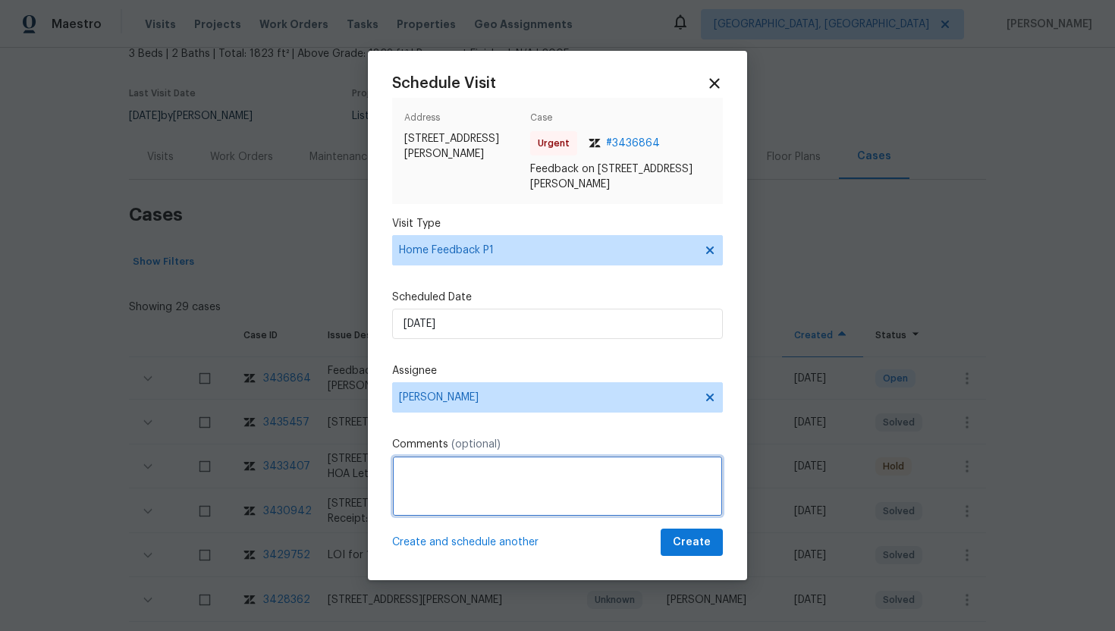
click at [437, 489] on textarea at bounding box center [557, 486] width 331 height 61
paste textarea "Feedback Message: The inspector states the keypad has no battery and I was unab…"
type textarea "Feedback Message: The inspector states the keypad has no battery and I was unab…"
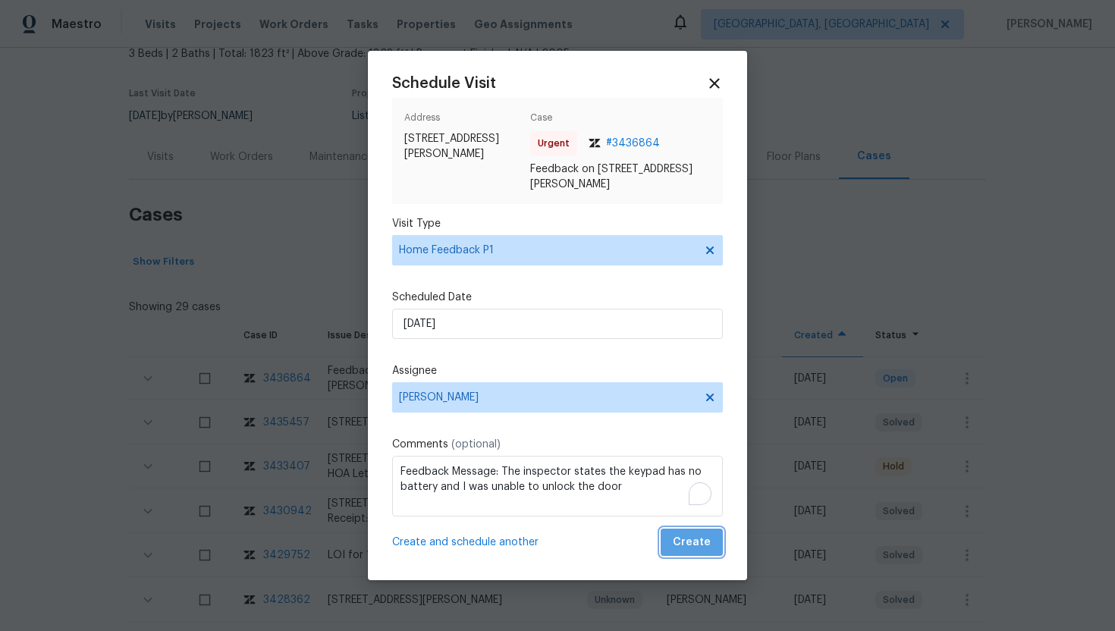
click at [697, 538] on span "Create" at bounding box center [692, 542] width 38 height 19
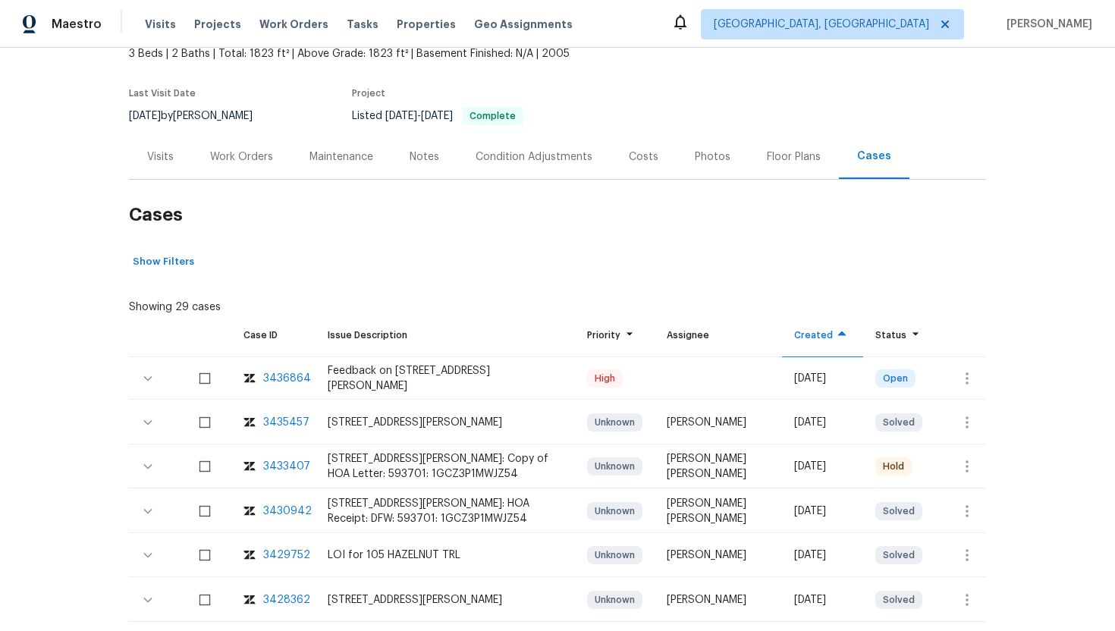
click at [149, 159] on div "Visits" at bounding box center [160, 156] width 27 height 15
